Goal: Find specific page/section: Locate item on page

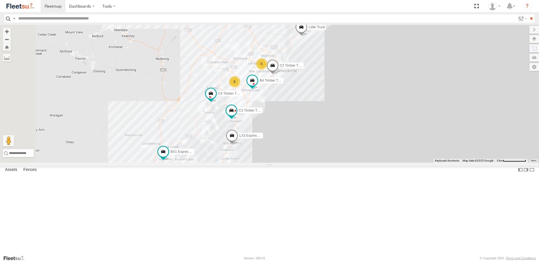
drag, startPoint x: 243, startPoint y: 224, endPoint x: 278, endPoint y: 138, distance: 92.6
click at [278, 138] on div "BX4 Express Ute B4 Timber Truck BX1 Express Ute 5 6 B2 Timber Truck C3 Timber T…" at bounding box center [269, 94] width 539 height 138
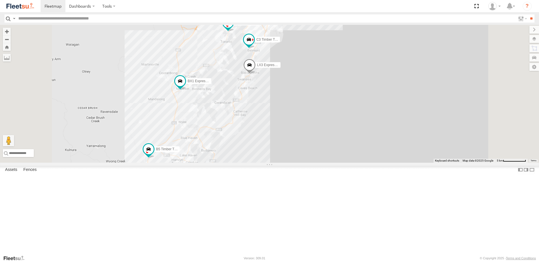
drag, startPoint x: 240, startPoint y: 202, endPoint x: 253, endPoint y: 178, distance: 27.4
click at [254, 163] on div "BX4 Express Ute B4 Timber Truck BX1 Express Ute B2 Timber Truck C3 Timber Truck…" at bounding box center [269, 94] width 539 height 138
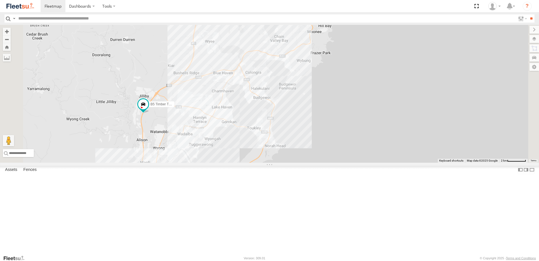
drag, startPoint x: 251, startPoint y: 180, endPoint x: 264, endPoint y: 137, distance: 45.1
click at [264, 137] on div "BX4 Express Ute B4 Timber Truck BX1 Express Ute B2 Timber Truck C3 Timber Truck…" at bounding box center [269, 94] width 539 height 138
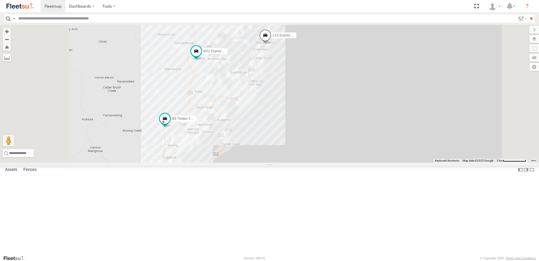
drag, startPoint x: 177, startPoint y: 17, endPoint x: 138, endPoint y: 8, distance: 40.5
click at [169, 17] on input "text" at bounding box center [266, 18] width 500 height 8
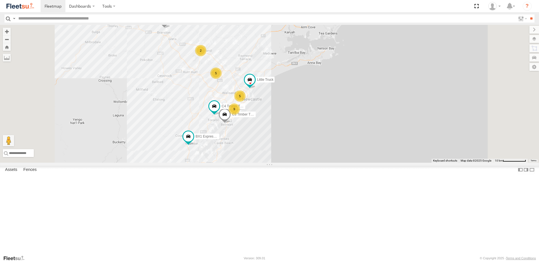
drag, startPoint x: 289, startPoint y: 127, endPoint x: 278, endPoint y: 201, distance: 75.5
click at [278, 163] on div "BX1 Express Ute C3 Timber Truck B5 Timber Truck C4 Timber Truck 9 5 5 2 B1 Timb…" at bounding box center [269, 94] width 539 height 138
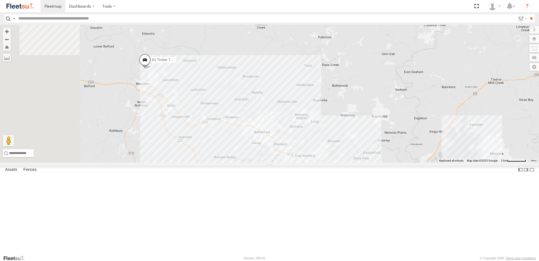
drag, startPoint x: 273, startPoint y: 199, endPoint x: 411, endPoint y: 81, distance: 181.3
click at [411, 81] on div "BX1 Express Ute C3 Timber Truck B5 Timber Truck C4 Timber Truck B1 Timber Truck…" at bounding box center [269, 94] width 539 height 138
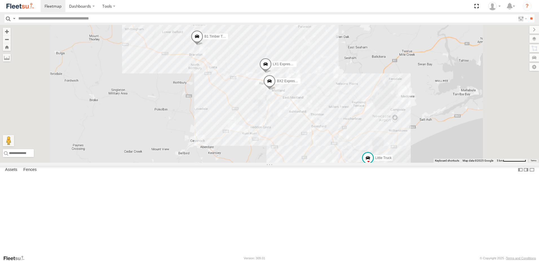
drag, startPoint x: 354, startPoint y: 130, endPoint x: 338, endPoint y: 91, distance: 42.9
click at [338, 91] on div "BX1 Express Ute C3 Timber Truck B5 Timber Truck C4 Timber Truck B1 Timber Truck…" at bounding box center [269, 94] width 539 height 138
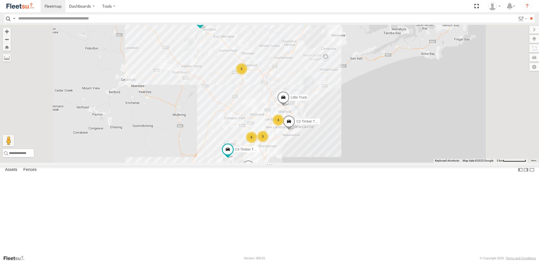
drag, startPoint x: 306, startPoint y: 164, endPoint x: 281, endPoint y: 130, distance: 42.0
click at [281, 130] on div "3 4 6 5 C3 Timber Truck C4 Timber Truck BX2 Express Ute LX1 Express Ute B1 Timb…" at bounding box center [269, 94] width 539 height 138
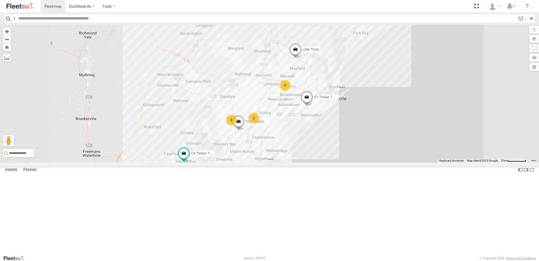
drag, startPoint x: 293, startPoint y: 148, endPoint x: 289, endPoint y: 121, distance: 26.8
click at [289, 121] on div "C3 Timber Truck C4 Timber Truck BX2 Express Ute LX1 Express Ute B1 Timber Truck…" at bounding box center [269, 94] width 539 height 138
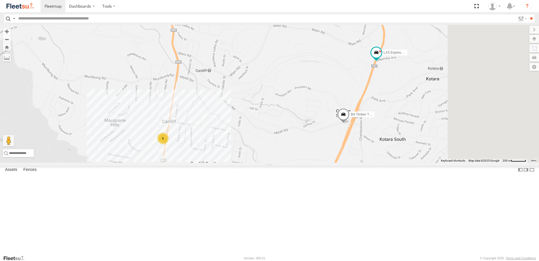
drag, startPoint x: 346, startPoint y: 131, endPoint x: 291, endPoint y: 151, distance: 58.7
click at [291, 151] on div "C3 Timber Truck C4 Timber Truck BX2 Express Ute LX1 Express Ute B1 Timber Truck…" at bounding box center [269, 94] width 539 height 138
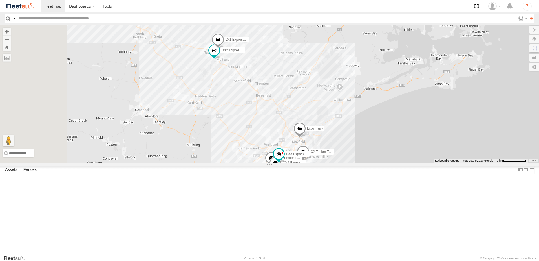
drag, startPoint x: 234, startPoint y: 87, endPoint x: 308, endPoint y: 192, distance: 128.5
click at [307, 163] on div "C3 Timber Truck C4 Timber Truck BX2 Express Ute LX1 Express Ute B1 Timber Truck…" at bounding box center [269, 94] width 539 height 138
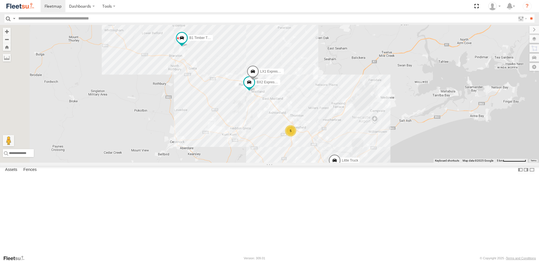
drag, startPoint x: 234, startPoint y: 90, endPoint x: 266, endPoint y: 120, distance: 43.5
click at [266, 120] on div "C3 Timber Truck C4 Timber Truck BX2 Express Ute LX1 Express Ute B1 Timber Truck…" at bounding box center [269, 94] width 539 height 138
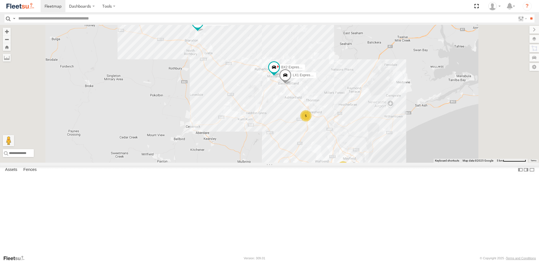
drag, startPoint x: 422, startPoint y: 118, endPoint x: 326, endPoint y: 86, distance: 101.2
click at [326, 86] on div "BX2 Express Ute LX1 Express Ute B1 Timber Truck C2 Timber Truck 7 6 5" at bounding box center [269, 94] width 539 height 138
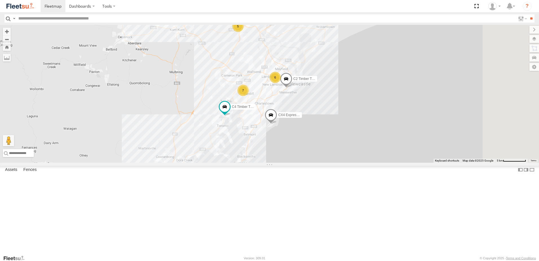
drag, startPoint x: 435, startPoint y: 176, endPoint x: 367, endPoint y: 86, distance: 112.2
click at [367, 86] on div "BX2 Express Ute LX1 Express Ute B1 Timber Truck C2 Timber Truck 7 6 5 CX4 Expre…" at bounding box center [269, 94] width 539 height 138
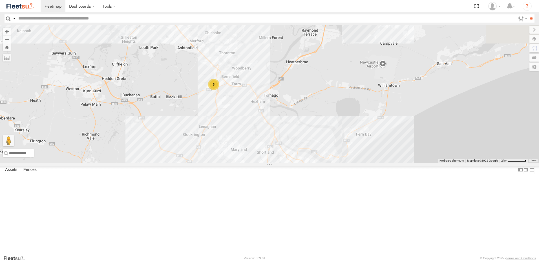
drag, startPoint x: 334, startPoint y: 119, endPoint x: 332, endPoint y: 179, distance: 59.8
click at [332, 163] on div "BX2 Express Ute LX1 Express Ute B1 Timber Truck C2 Timber Truck CX4 Express Ute…" at bounding box center [269, 94] width 539 height 138
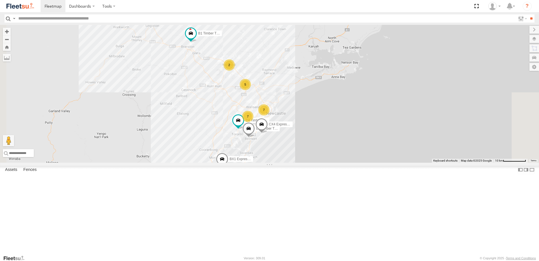
drag, startPoint x: 370, startPoint y: 135, endPoint x: 367, endPoint y: 89, distance: 46.1
click at [367, 89] on div "B1 Timber Truck CX4 Express Ute C4 Timber Truck BX1 Express Ute C3 Timber Truck…" at bounding box center [269, 94] width 539 height 138
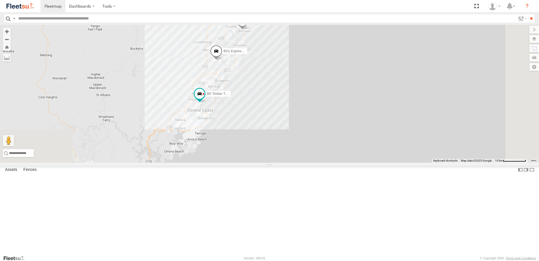
drag, startPoint x: 449, startPoint y: 187, endPoint x: 451, endPoint y: 77, distance: 110.6
click at [451, 77] on div "B1 Timber Truck CX4 Express Ute C4 Timber Truck BX1 Express Ute C3 Timber Truck…" at bounding box center [269, 94] width 539 height 138
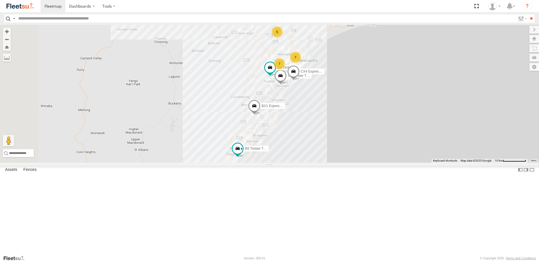
drag, startPoint x: 396, startPoint y: 116, endPoint x: 401, endPoint y: 161, distance: 45.7
click at [401, 161] on div "B1 Timber Truck BX1 Express Ute B5 Timber Truck 7 7 CX4 Express Ute 5 C3 Timber…" at bounding box center [269, 94] width 539 height 138
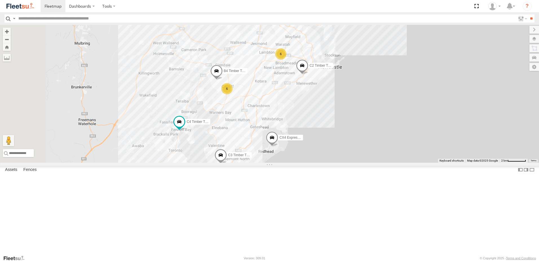
drag, startPoint x: 379, startPoint y: 140, endPoint x: 420, endPoint y: 186, distance: 61.5
click at [420, 163] on div "B1 Timber Truck BX1 Express Ute B5 Timber Truck CX4 Express Ute C3 Timber Truck…" at bounding box center [269, 94] width 539 height 138
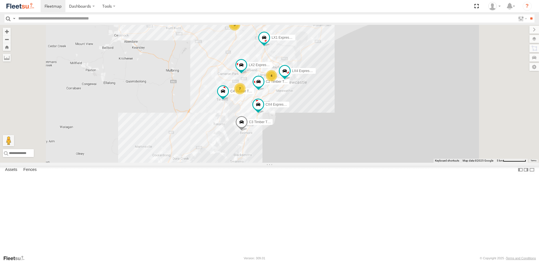
drag, startPoint x: 303, startPoint y: 181, endPoint x: 339, endPoint y: 120, distance: 70.5
click at [338, 121] on div "LX2 Express Ute CX4 Express Ute C3 Timber Truck LX4 Express Ute C4 Timber Truck…" at bounding box center [269, 94] width 539 height 138
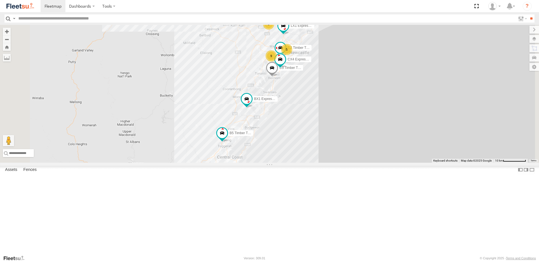
drag, startPoint x: 327, startPoint y: 190, endPoint x: 329, endPoint y: 161, distance: 29.1
click at [329, 161] on div "CX4 Express Ute C3 Timber Truck LX1 Express Ute C2 Timber Truck BX1 Express Ute…" at bounding box center [269, 94] width 539 height 138
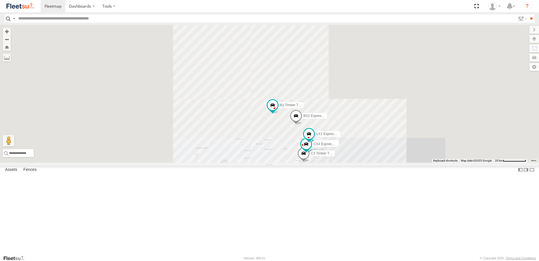
drag, startPoint x: 297, startPoint y: 186, endPoint x: 330, endPoint y: 234, distance: 58.3
click at [330, 163] on div "CX4 Express Ute C3 Timber Truck LX1 Express Ute C2 Timber Truck BX1 Express Ute…" at bounding box center [269, 94] width 539 height 138
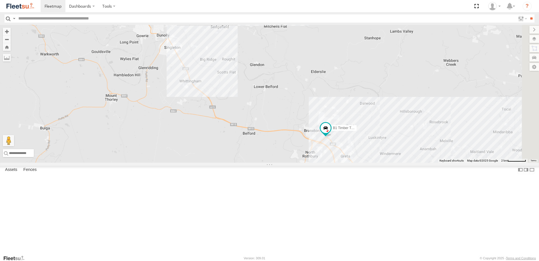
drag, startPoint x: 363, startPoint y: 194, endPoint x: 313, endPoint y: 146, distance: 69.1
click at [313, 146] on div "C3 Timber Truck BX1 Express Ute B5 Timber Truck B1 Timber Truck BX3 Express Ute…" at bounding box center [269, 94] width 539 height 138
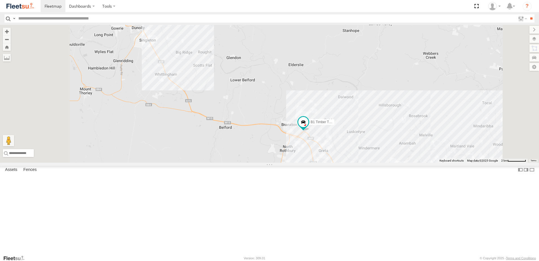
drag, startPoint x: 315, startPoint y: 160, endPoint x: 329, endPoint y: 164, distance: 15.1
click at [329, 163] on div "C3 Timber Truck BX1 Express Ute B5 Timber Truck B1 Timber Truck BX3 Express Ute…" at bounding box center [269, 94] width 539 height 138
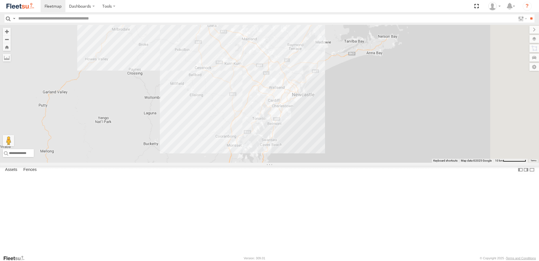
drag, startPoint x: 311, startPoint y: 136, endPoint x: 265, endPoint y: 71, distance: 79.5
click at [265, 73] on div "B1 Timber Truck" at bounding box center [269, 94] width 539 height 138
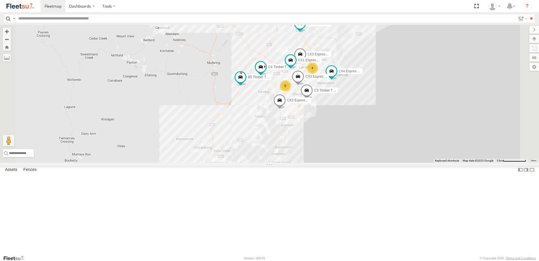
drag, startPoint x: 330, startPoint y: 137, endPoint x: 317, endPoint y: 149, distance: 18.2
click at [317, 149] on div "B1 Timber Truck B4 Timber Truck BX1 Express Ute C3 Timber Truck LX4 Express Ute…" at bounding box center [269, 94] width 539 height 138
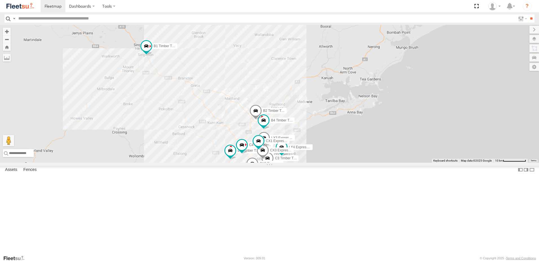
drag, startPoint x: 369, startPoint y: 87, endPoint x: 352, endPoint y: 161, distance: 76.6
click at [353, 163] on div "B1 Timber Truck B4 Timber Truck BX1 Express Ute C3 Timber Truck LX4 Express Ute…" at bounding box center [269, 94] width 539 height 138
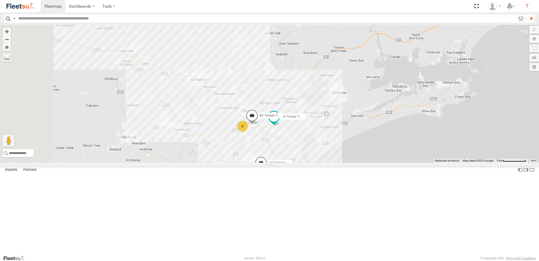
drag, startPoint x: 339, startPoint y: 219, endPoint x: 359, endPoint y: 177, distance: 47.0
click at [359, 163] on div "B1 Timber Truck B4 Timber Truck BX1 Express Ute C3 Timber Truck LX4 Express Ute…" at bounding box center [269, 94] width 539 height 138
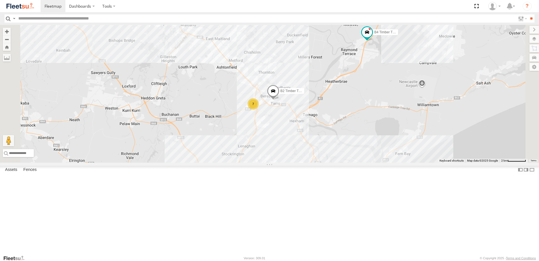
drag, startPoint x: 401, startPoint y: 158, endPoint x: 399, endPoint y: 183, distance: 25.0
click at [399, 163] on div "B4 Timber Truck B2 Timber Truck LX4 Express Ute CX1 Express Ute 7 5 4 2" at bounding box center [269, 94] width 539 height 138
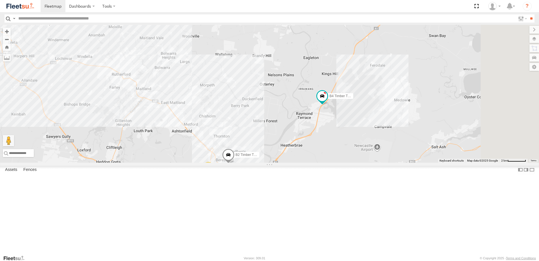
drag, startPoint x: 431, startPoint y: 115, endPoint x: 361, endPoint y: 118, distance: 69.5
click at [382, 163] on div "B4 Timber Truck B2 Timber Truck LX4 Express Ute CX1 Express Ute 7 5 4 2" at bounding box center [269, 94] width 539 height 138
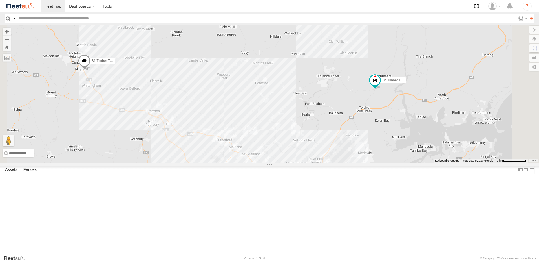
drag, startPoint x: 449, startPoint y: 124, endPoint x: 405, endPoint y: 152, distance: 52.0
click at [405, 152] on div "B4 Timber Truck CX4 Express Ute LX3 Express Ute B1 Timber Truck 2 3 6" at bounding box center [269, 94] width 539 height 138
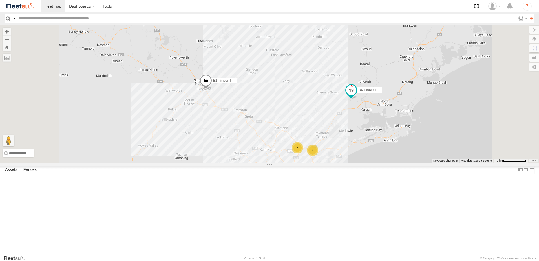
click at [358, 99] on span at bounding box center [351, 91] width 12 height 15
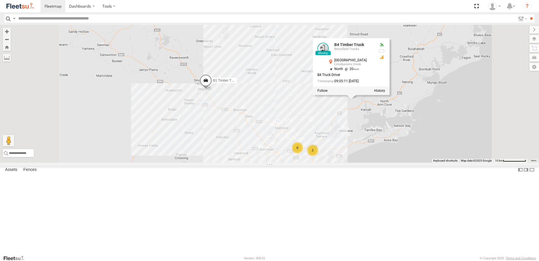
click at [390, 95] on div at bounding box center [351, 90] width 77 height 8
click at [385, 93] on label at bounding box center [379, 91] width 11 height 4
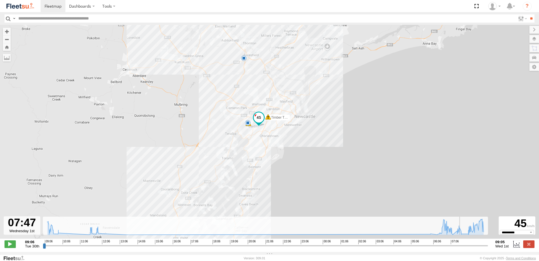
drag, startPoint x: 44, startPoint y: 249, endPoint x: 463, endPoint y: 243, distance: 418.7
click at [463, 243] on input "range" at bounding box center [265, 245] width 445 height 5
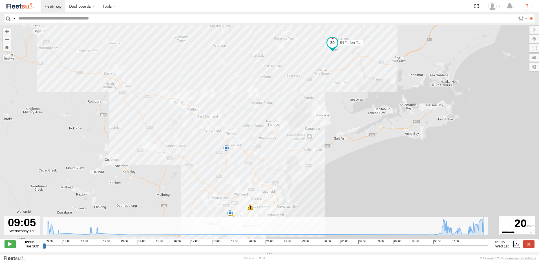
drag, startPoint x: 463, startPoint y: 247, endPoint x: 503, endPoint y: 241, distance: 40.4
type input "**********"
click at [488, 243] on input "range" at bounding box center [265, 245] width 445 height 5
click at [529, 247] on label at bounding box center [529, 243] width 11 height 7
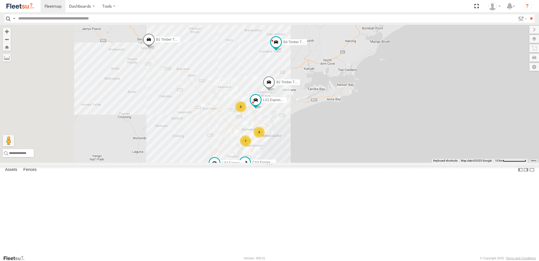
drag, startPoint x: 313, startPoint y: 141, endPoint x: 405, endPoint y: 105, distance: 99.1
click at [405, 105] on div "BX3 Express Ute B4 Timber Truck CX4 Express Ute B2 Timber Truck LX3 Express Ute…" at bounding box center [269, 94] width 539 height 138
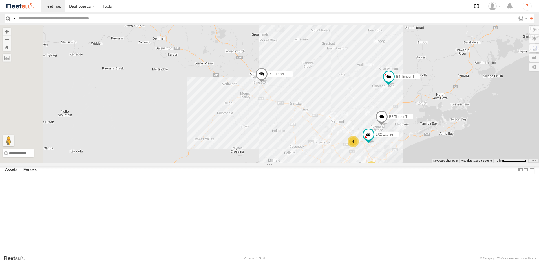
drag, startPoint x: 349, startPoint y: 76, endPoint x: 327, endPoint y: 143, distance: 70.6
click at [326, 147] on div "BX3 Express Ute B4 Timber Truck CX4 Express Ute B2 Timber Truck LX3 Express Ute…" at bounding box center [269, 94] width 539 height 138
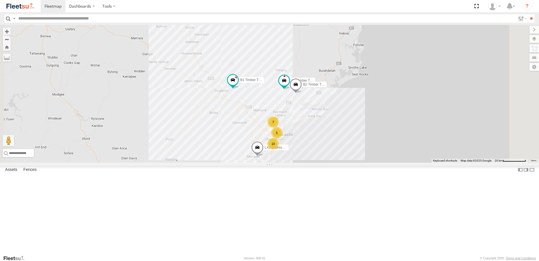
drag, startPoint x: 346, startPoint y: 144, endPoint x: 346, endPoint y: 152, distance: 7.7
click at [346, 152] on div "B4 Timber Truck BX1 Express Ute B2 Timber Truck LX3 Express Ute BX3 Express Ute…" at bounding box center [269, 94] width 539 height 138
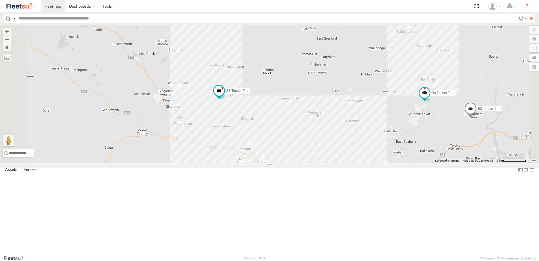
drag, startPoint x: 320, startPoint y: 154, endPoint x: 304, endPoint y: 114, distance: 42.9
click at [304, 114] on div "B4 Timber Truck BX1 Express Ute B2 Timber Truck LX3 Express Ute BX3 Express Ute…" at bounding box center [269, 94] width 539 height 138
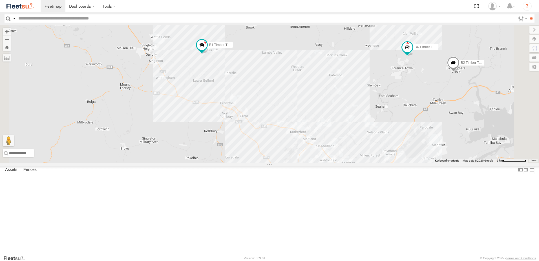
drag, startPoint x: 349, startPoint y: 140, endPoint x: 326, endPoint y: 104, distance: 42.3
click at [326, 105] on div "B4 Timber Truck BX1 Express Ute B2 Timber Truck LX3 Express Ute BX3 Express Ute…" at bounding box center [269, 94] width 539 height 138
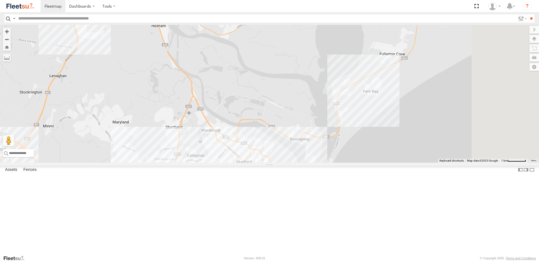
drag, startPoint x: 442, startPoint y: 135, endPoint x: 379, endPoint y: 218, distance: 104.3
click at [379, 163] on div "B4 Timber Truck BX1 Express Ute B2 Timber Truck LX3 Express Ute BX3 Express Ute…" at bounding box center [269, 94] width 539 height 138
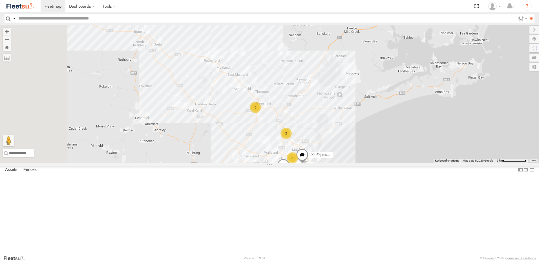
drag, startPoint x: 260, startPoint y: 100, endPoint x: 344, endPoint y: 152, distance: 99.0
click at [344, 152] on div "LX4 Express Ute CX2 Express Ute LX1 Express Ute C2 Timber Truck LX3 Express Ute…" at bounding box center [269, 94] width 539 height 138
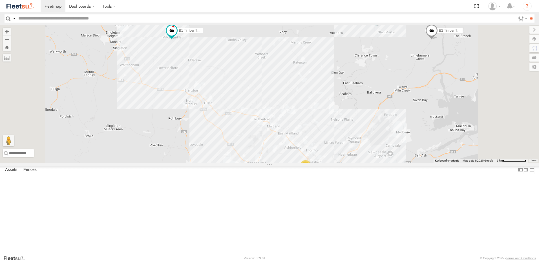
drag, startPoint x: 353, startPoint y: 98, endPoint x: 305, endPoint y: 103, distance: 47.9
click at [305, 103] on div "LX1 Express Ute LX3 Express Ute B4 Timber Truck B2 Timber Truck B1 Timber Truck…" at bounding box center [269, 94] width 539 height 138
